Goal: Task Accomplishment & Management: Manage account settings

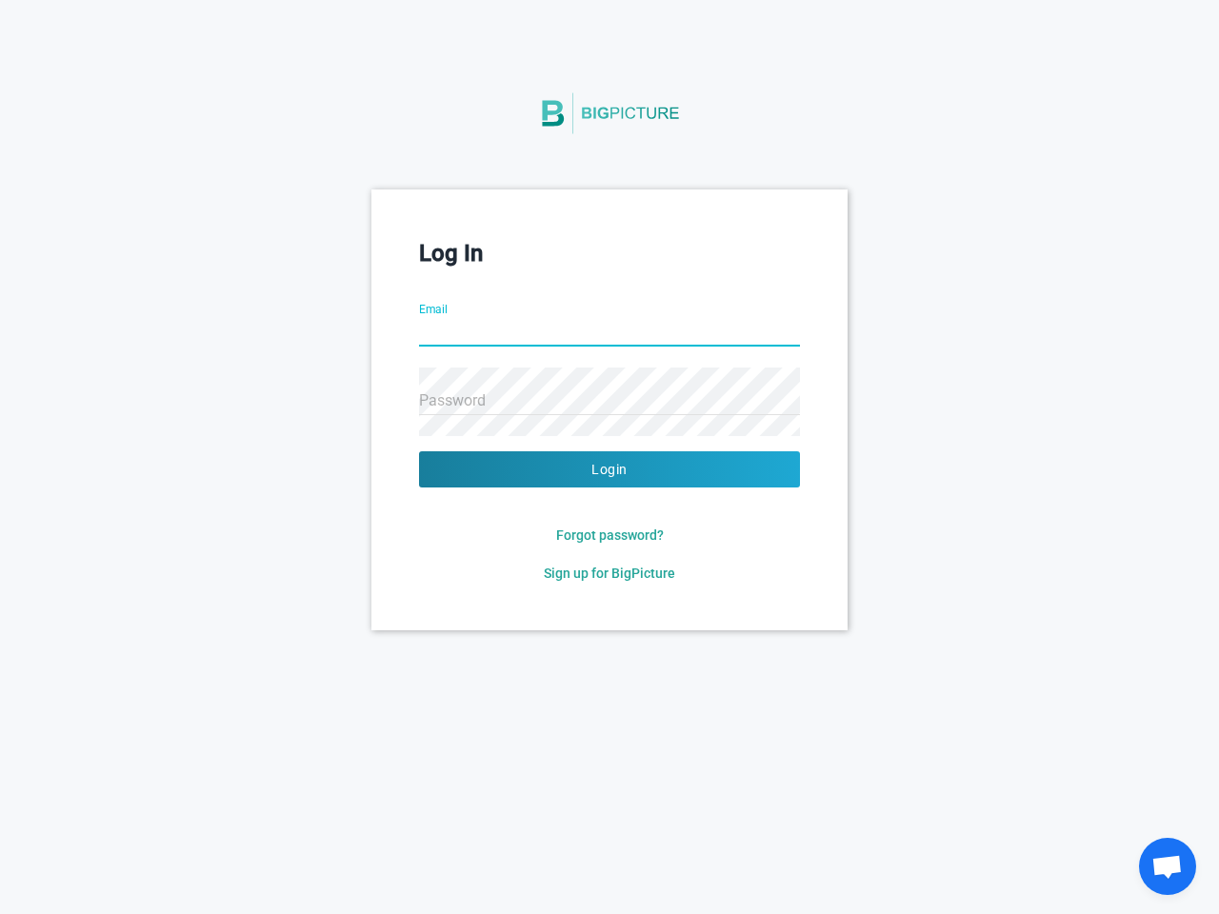
click at [610, 470] on button "Login" at bounding box center [609, 469] width 381 height 36
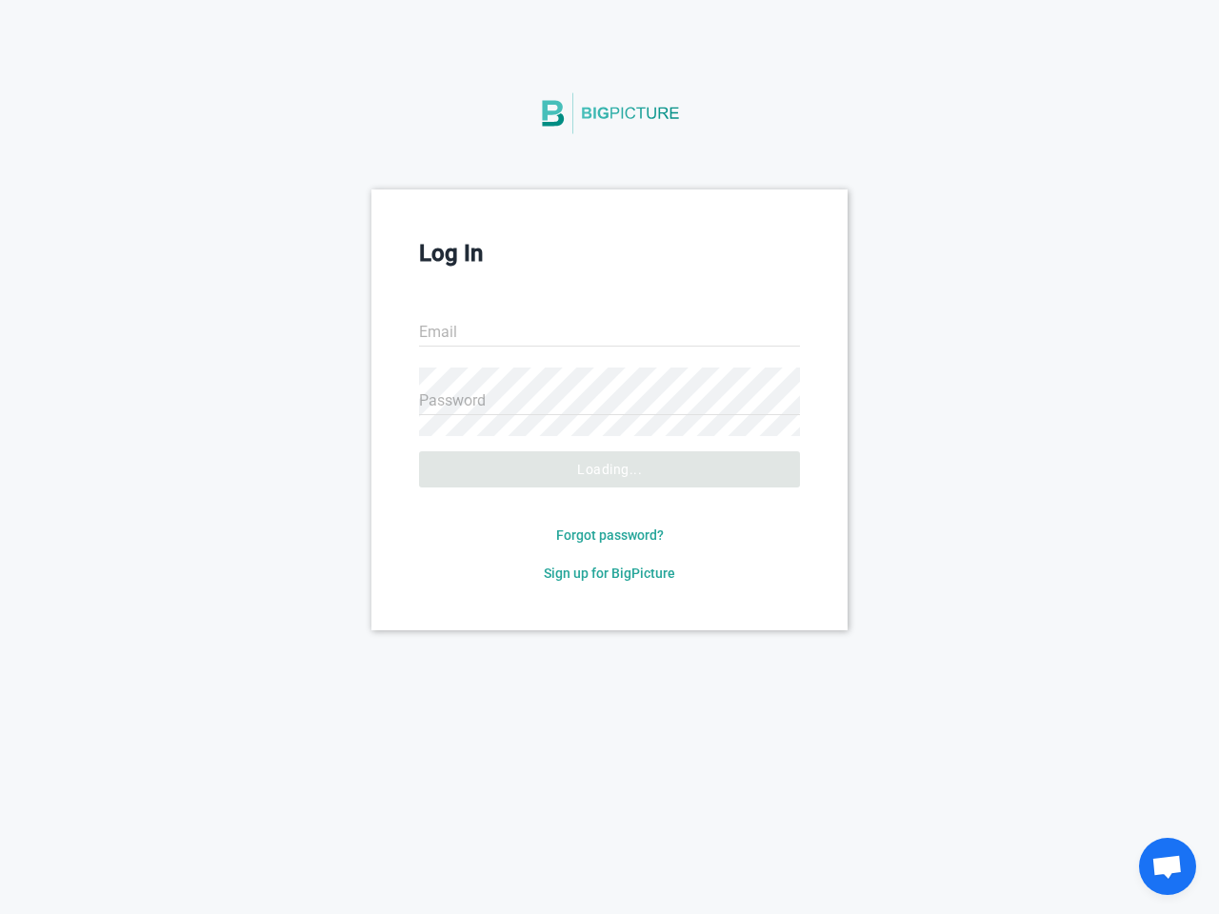
click at [610, 535] on span "Forgot password?" at bounding box center [610, 535] width 108 height 15
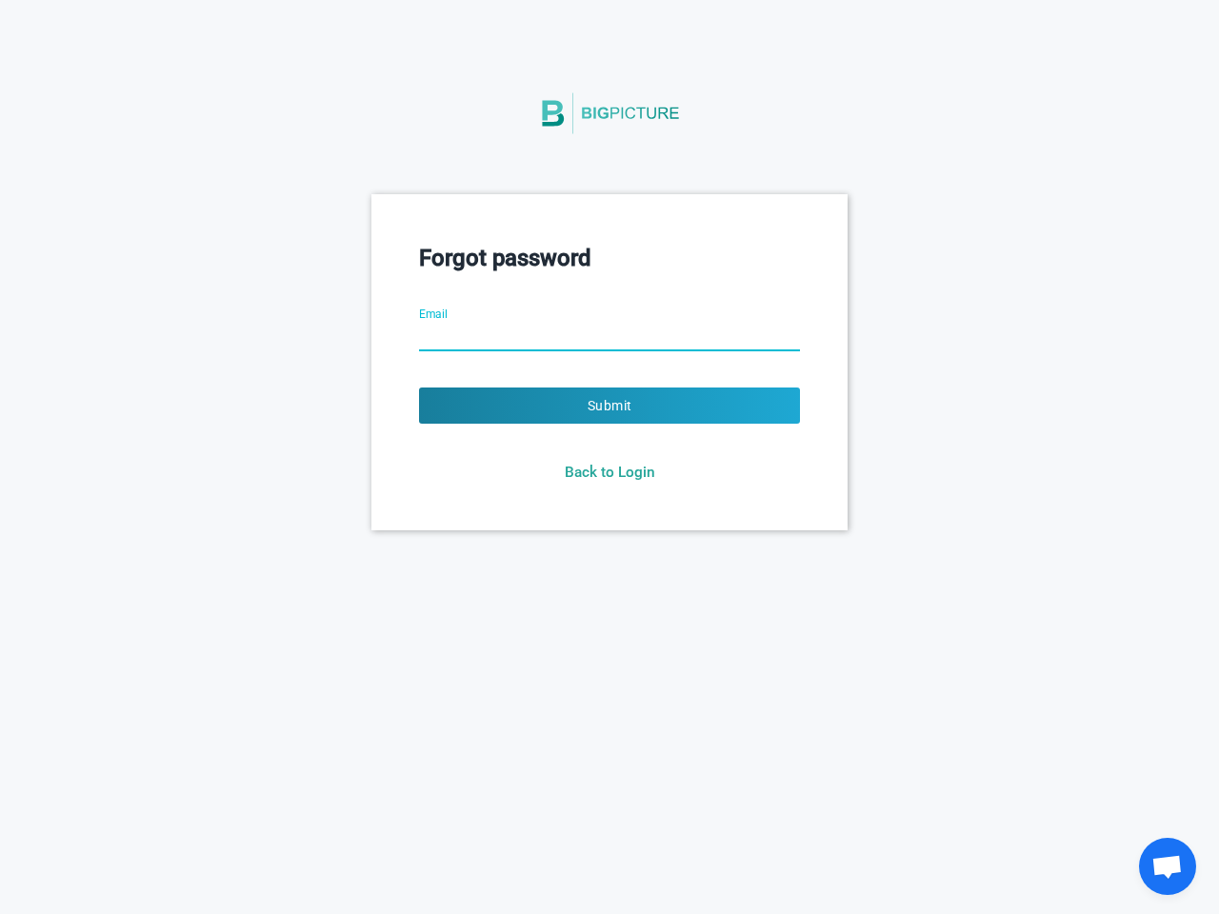
click at [610, 573] on html "Forgot password Email Submit Back to Login © 2021 Big Picture Technologies Inc.…" at bounding box center [609, 457] width 1219 height 914
click at [429, 655] on html "Forgot password Email Submit Back to Login © 2021 Big Picture Technologies Inc.…" at bounding box center [609, 457] width 1219 height 914
click at [663, 702] on html "Forgot password Email Submit Back to Login © 2021 Big Picture Technologies Inc.…" at bounding box center [609, 457] width 1219 height 914
click at [775, 702] on html "Forgot password Email Submit Back to Login © 2021 Big Picture Technologies Inc.…" at bounding box center [609, 457] width 1219 height 914
click at [1168, 867] on span "Open chat" at bounding box center [1167, 868] width 31 height 27
